Goal: Task Accomplishment & Management: Manage account settings

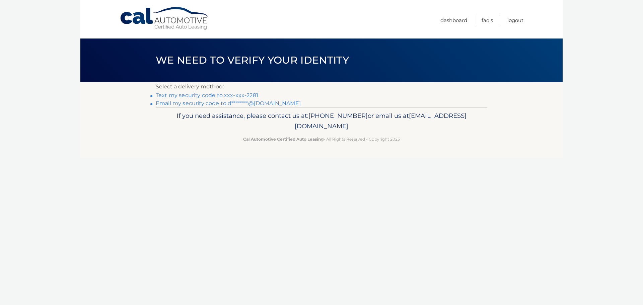
click at [239, 94] on link "Text my security code to xxx-xxx-2281" at bounding box center [207, 95] width 103 height 6
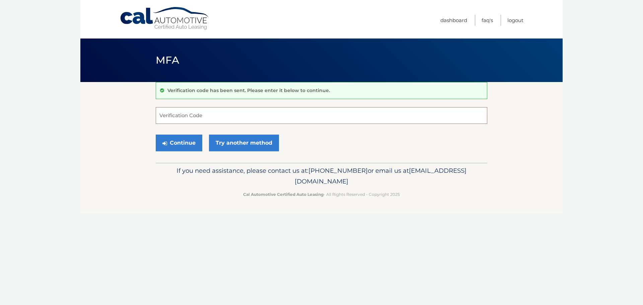
click at [205, 115] on input "Verification Code" at bounding box center [322, 115] width 332 height 17
click at [224, 115] on input "Verification Code" at bounding box center [322, 115] width 332 height 17
type input "860816"
click at [189, 145] on button "Continue" at bounding box center [179, 143] width 47 height 17
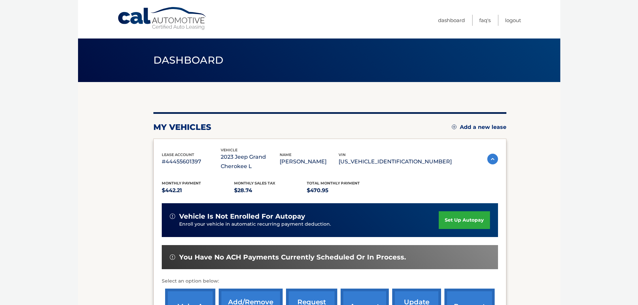
click at [466, 224] on link "set up autopay" at bounding box center [464, 220] width 51 height 18
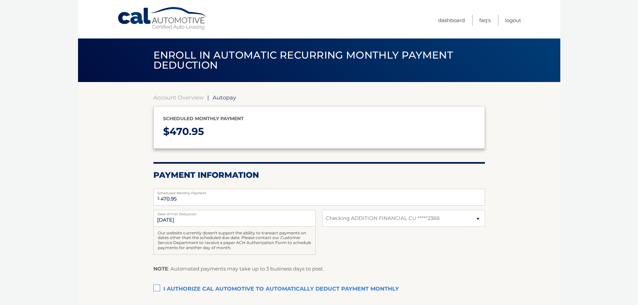
select select "MWM2YmIzMGUtN2U0MS00NjU5LWFlOWUtOTJiYzIwNTdjMzU5"
click at [157, 288] on label "I authorize cal automotive to automatically deduct payment monthly This checkbo…" at bounding box center [319, 289] width 332 height 13
click at [0, 0] on input "I authorize cal automotive to automatically deduct payment monthly This checkbo…" at bounding box center [0, 0] width 0 height 0
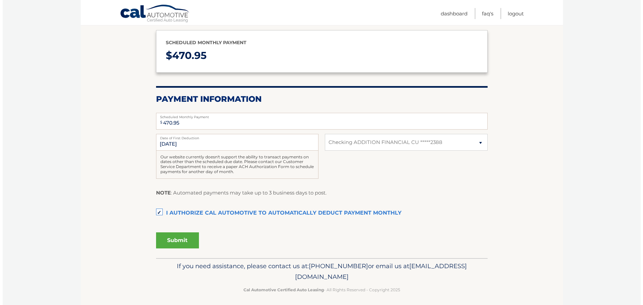
scroll to position [80, 0]
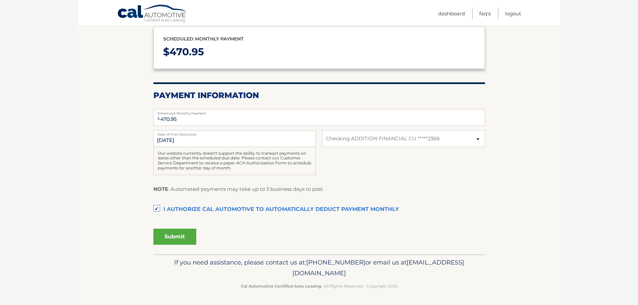
click at [178, 241] on button "Submit" at bounding box center [174, 237] width 43 height 16
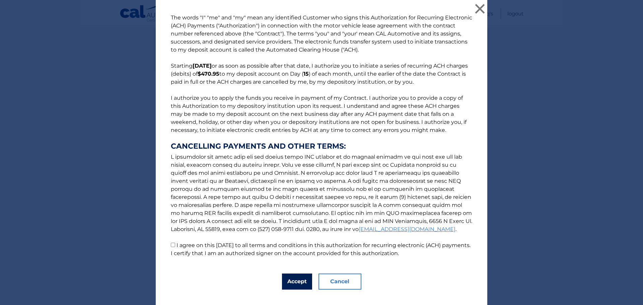
click at [296, 286] on button "Accept" at bounding box center [297, 282] width 30 height 16
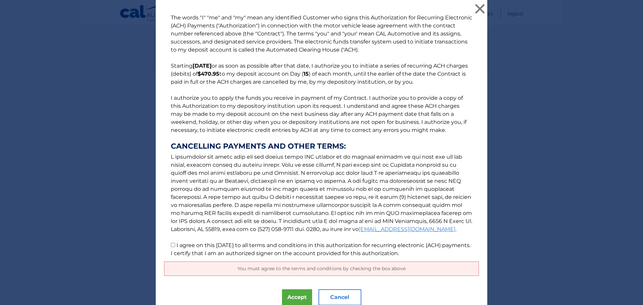
click at [172, 246] on input "I agree on this 10/06/2025 to all terms and conditions in this authorization fo…" at bounding box center [173, 245] width 4 height 4
checkbox input "true"
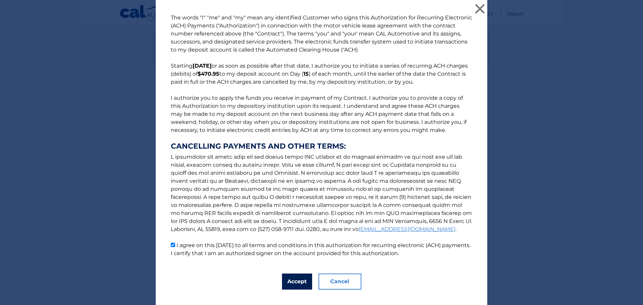
click at [291, 281] on button "Accept" at bounding box center [297, 282] width 30 height 16
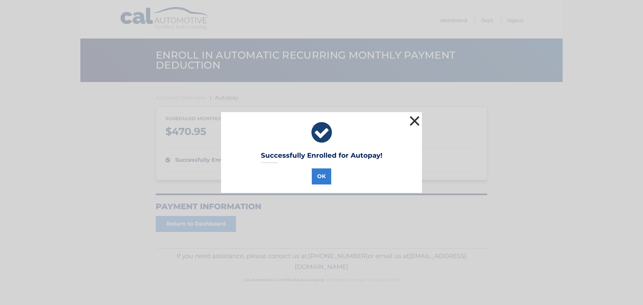
click at [413, 122] on button "×" at bounding box center [414, 120] width 13 height 13
